Goal: Navigation & Orientation: Find specific page/section

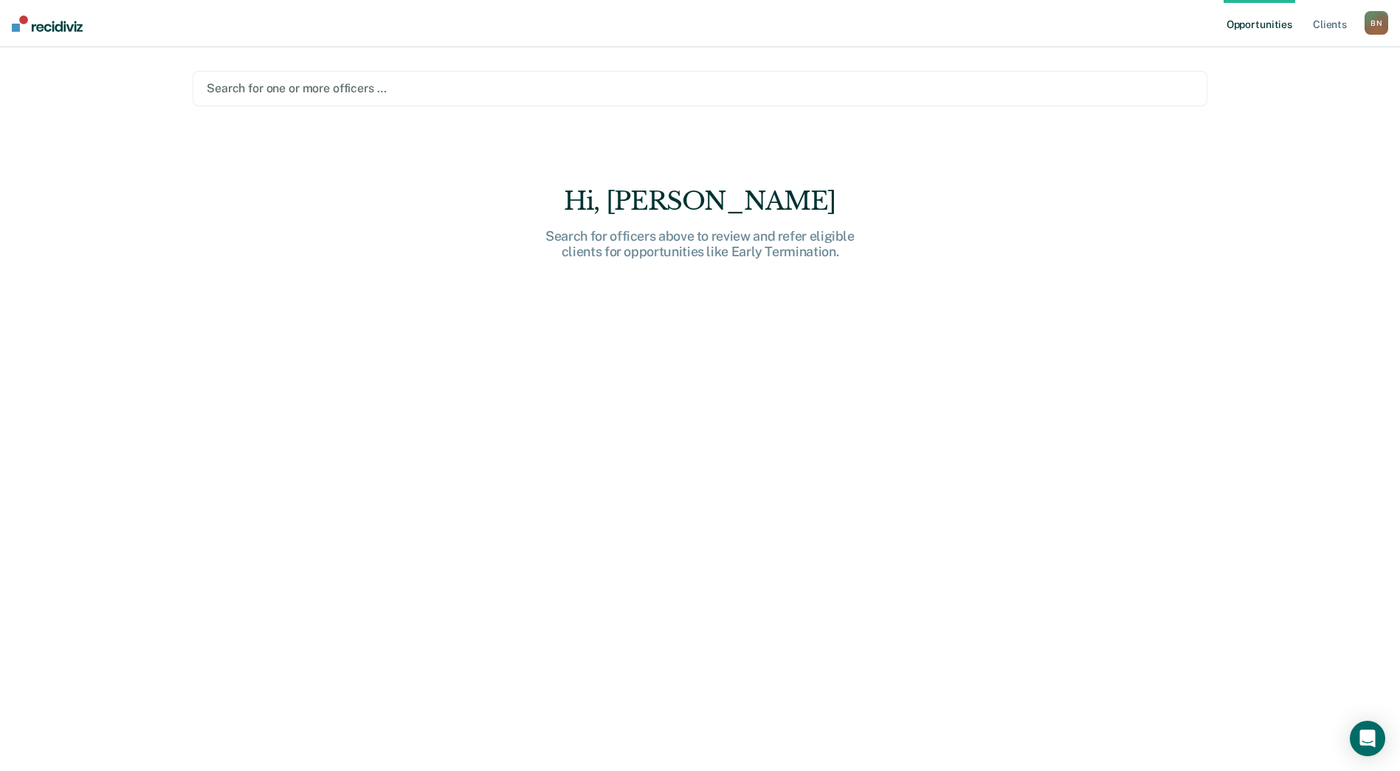
click at [1381, 30] on div "B N" at bounding box center [1377, 23] width 24 height 24
click at [1259, 73] on link "Go to PSI Supervisor Dashboard" at bounding box center [1301, 78] width 151 height 13
